Goal: Information Seeking & Learning: Learn about a topic

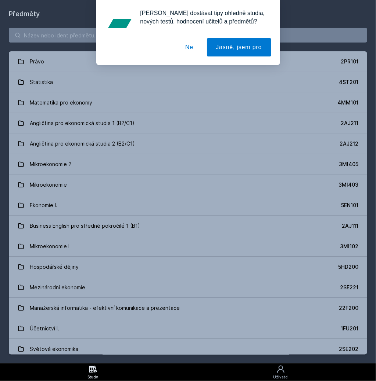
click at [191, 50] on button "Ne" at bounding box center [189, 47] width 26 height 18
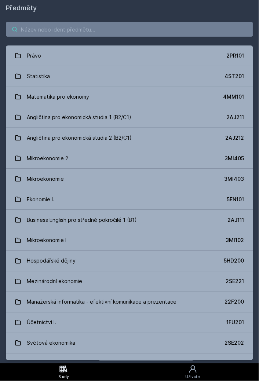
click at [105, 29] on input "search" at bounding box center [129, 29] width 247 height 15
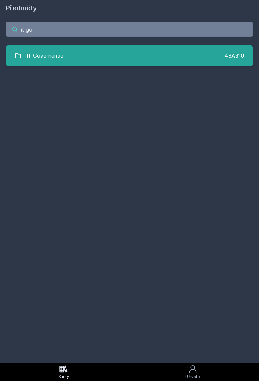
type input "it go"
click at [83, 57] on link "IT Governance 4SA310" at bounding box center [129, 56] width 247 height 21
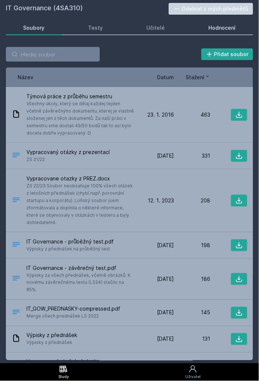
click at [217, 21] on link "Hodnocení" at bounding box center [222, 28] width 62 height 15
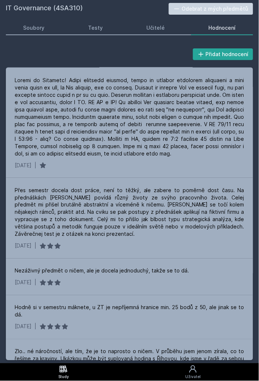
scroll to position [441, 0]
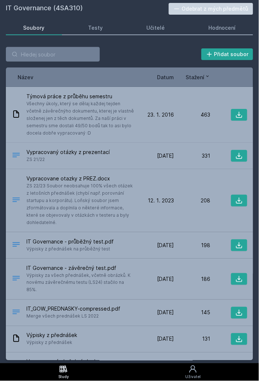
click at [49, 62] on div "Přidat soubor Řazení: Název Datum Stažení Název Datum Stažení Týmová práce z pr…" at bounding box center [129, 204] width 247 height 314
click at [52, 57] on input "search" at bounding box center [53, 54] width 94 height 15
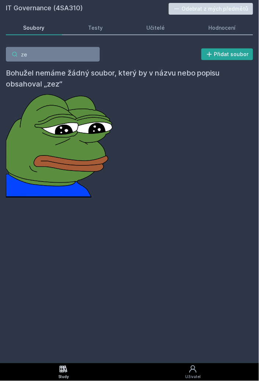
type input "z"
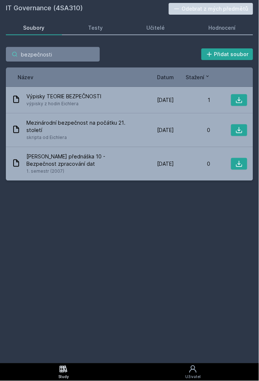
type input "bezpečnosti"
click at [61, 376] on div "Study" at bounding box center [63, 378] width 11 height 6
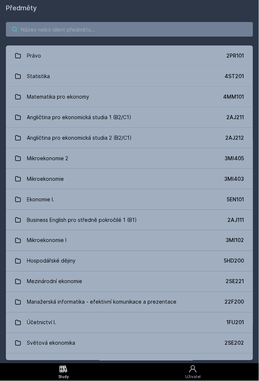
click at [68, 32] on input "search" at bounding box center [129, 29] width 247 height 15
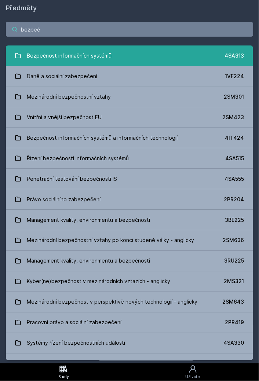
type input "bezpeč"
click at [106, 55] on div "Bezpečnost informačních systémů" at bounding box center [69, 55] width 85 height 15
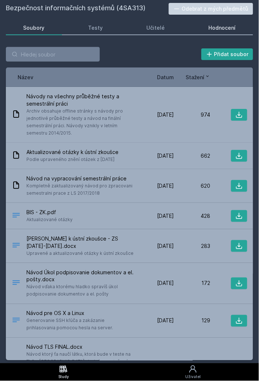
click at [218, 26] on div "Hodnocení" at bounding box center [222, 27] width 27 height 7
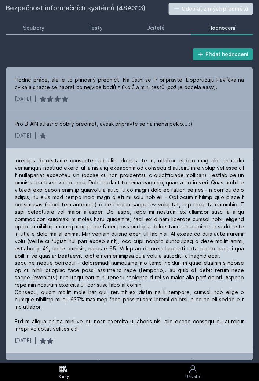
click at [110, 164] on div at bounding box center [130, 245] width 230 height 176
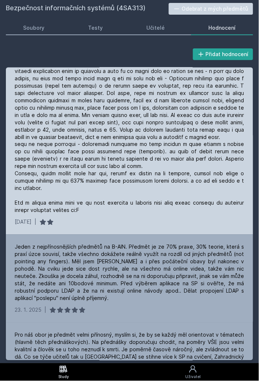
scroll to position [147, 0]
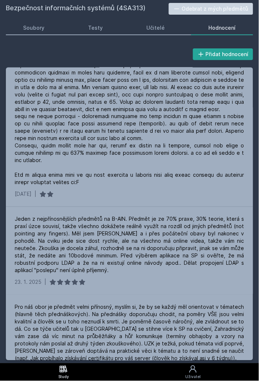
click at [149, 37] on div "Bezpečnost informačních systémů (4SA313) Odebrat z mých předmětů [GEOGRAPHIC_DA…" at bounding box center [129, 182] width 247 height 358
click at [151, 25] on div "Učitelé" at bounding box center [156, 27] width 18 height 7
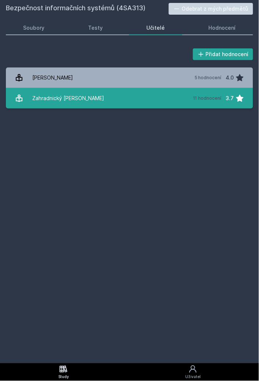
click at [114, 95] on link "Zahradnický [PERSON_NAME] 11 hodnocení 3.7" at bounding box center [129, 98] width 247 height 21
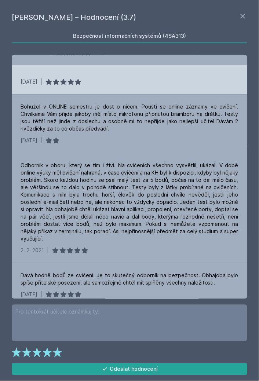
scroll to position [291, 0]
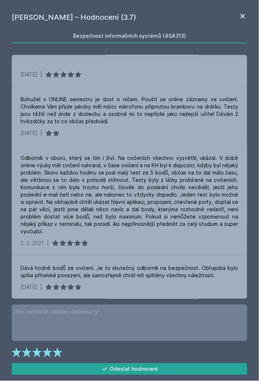
click at [239, 19] on icon at bounding box center [243, 16] width 9 height 9
